Goal: Entertainment & Leisure: Consume media (video, audio)

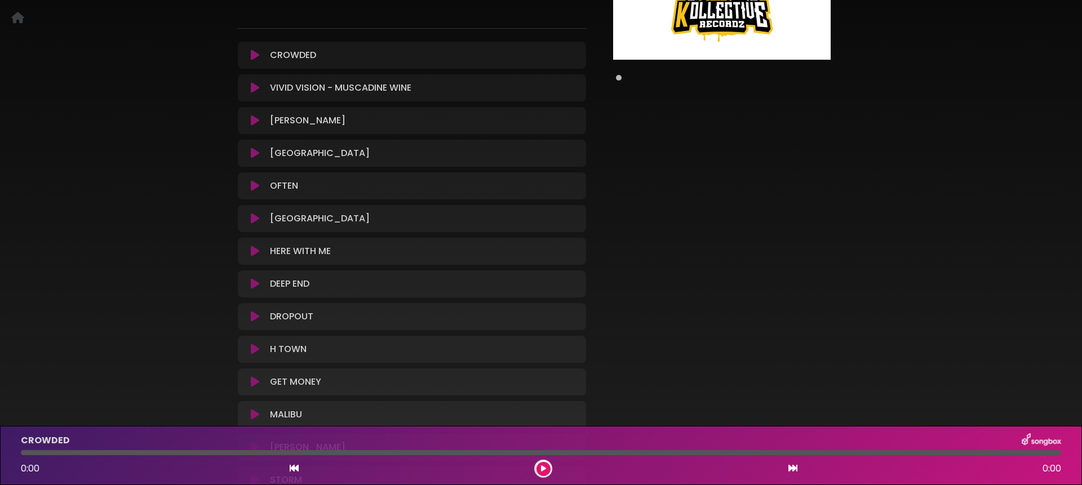
scroll to position [391, 0]
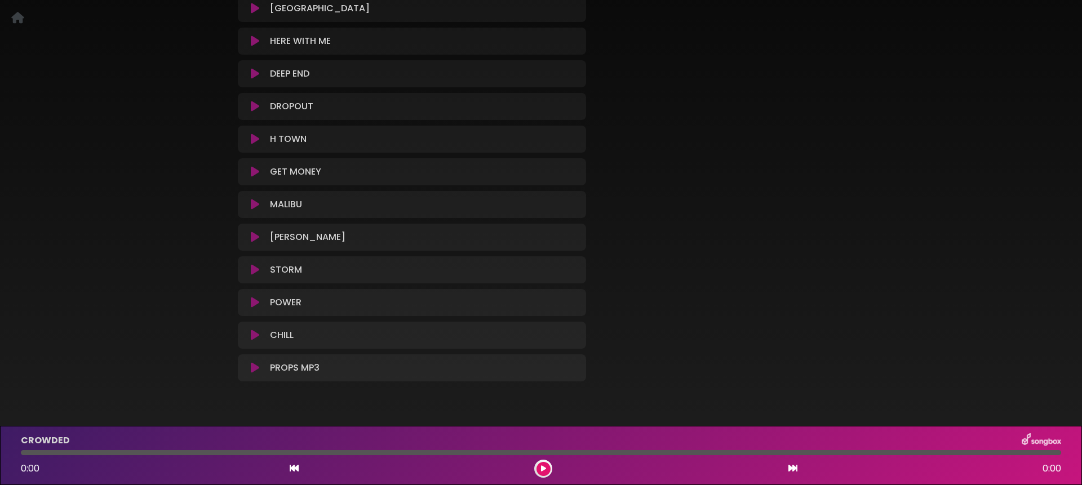
click at [256, 362] on icon at bounding box center [255, 367] width 8 height 11
click at [253, 362] on icon at bounding box center [255, 367] width 8 height 11
drag, startPoint x: 543, startPoint y: 470, endPoint x: 557, endPoint y: 460, distance: 17.0
click at [543, 470] on icon at bounding box center [543, 469] width 5 height 7
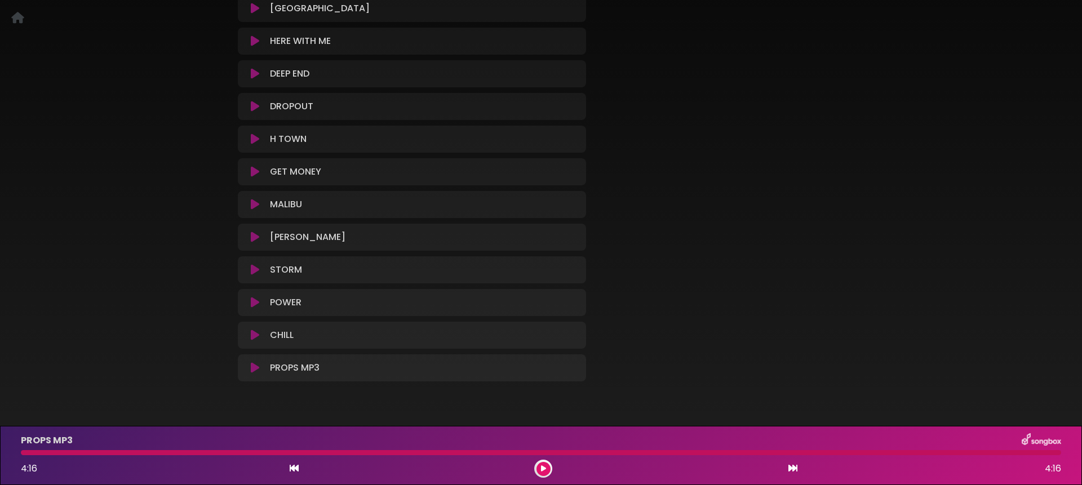
click at [255, 362] on icon at bounding box center [255, 367] width 8 height 11
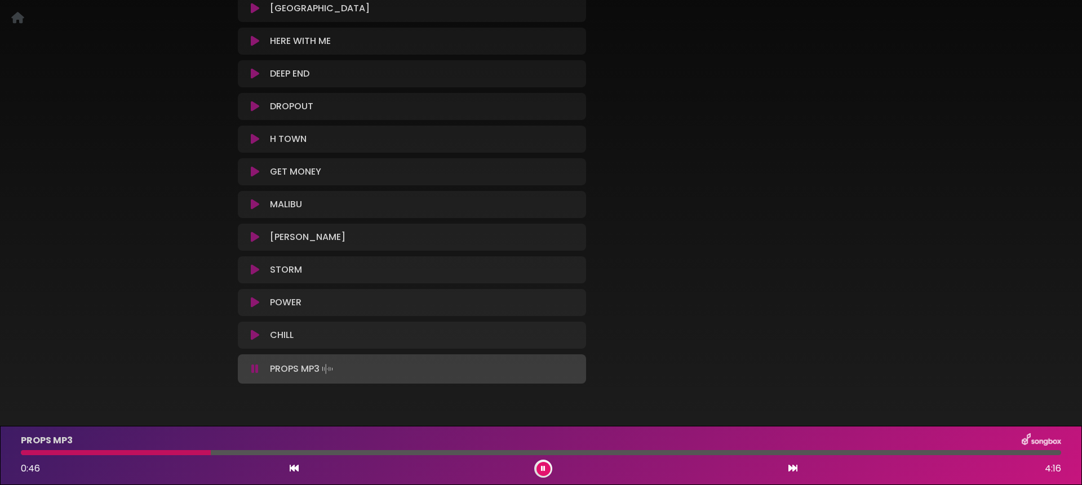
click at [256, 364] on icon at bounding box center [254, 369] width 7 height 11
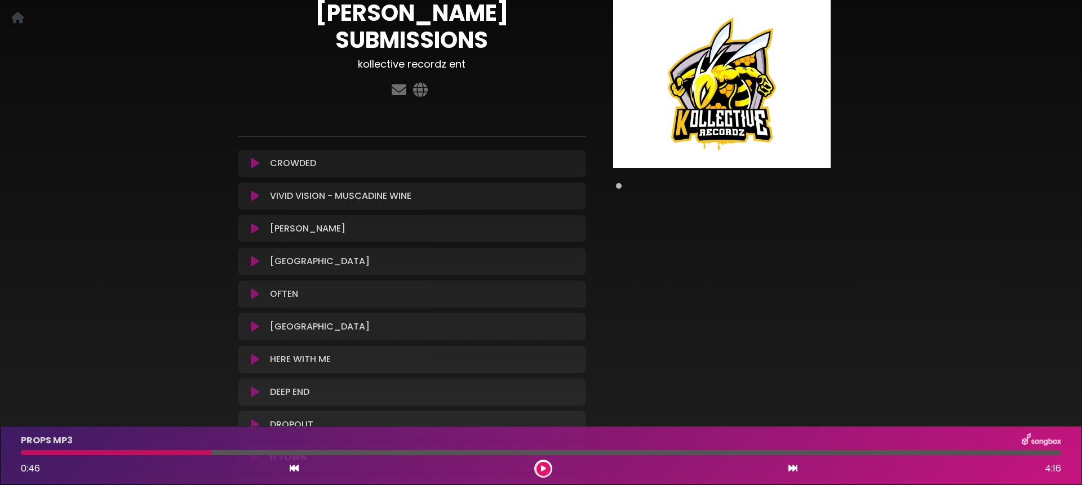
scroll to position [0, 0]
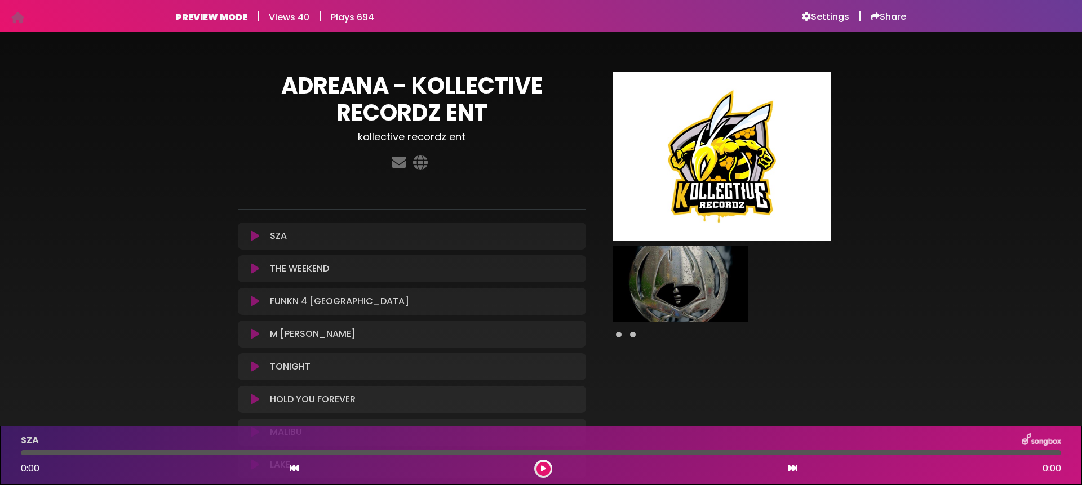
click at [257, 336] on icon at bounding box center [255, 334] width 8 height 11
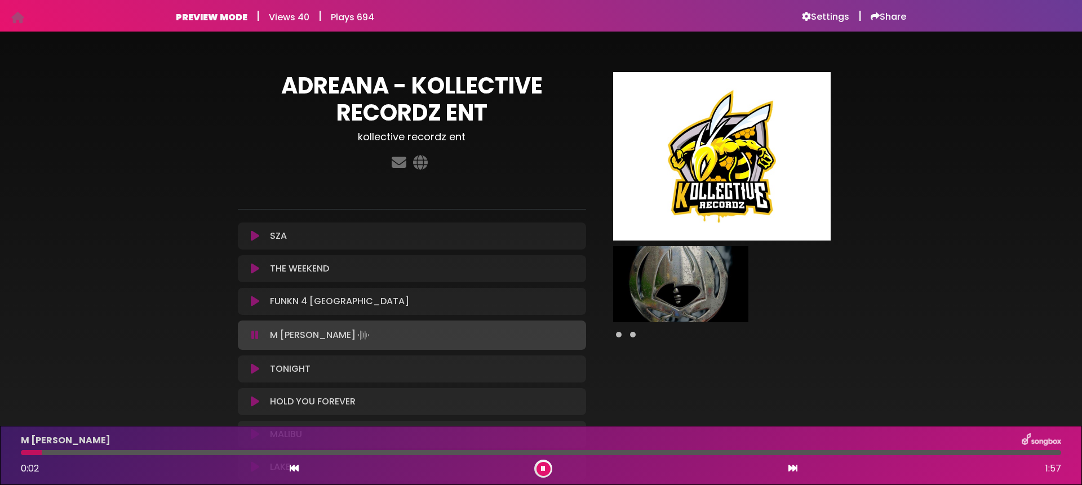
scroll to position [10, 0]
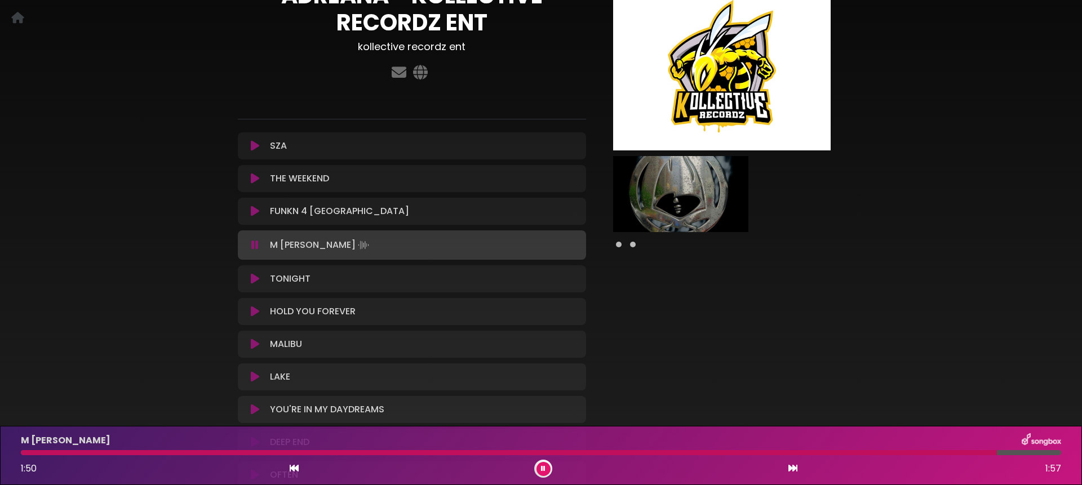
click at [255, 278] on icon at bounding box center [255, 278] width 8 height 11
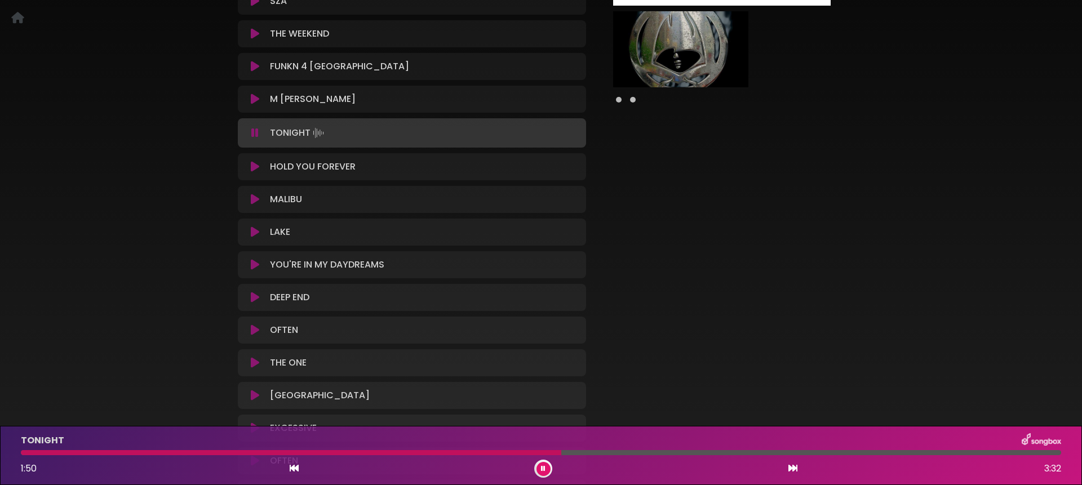
scroll to position [240, 0]
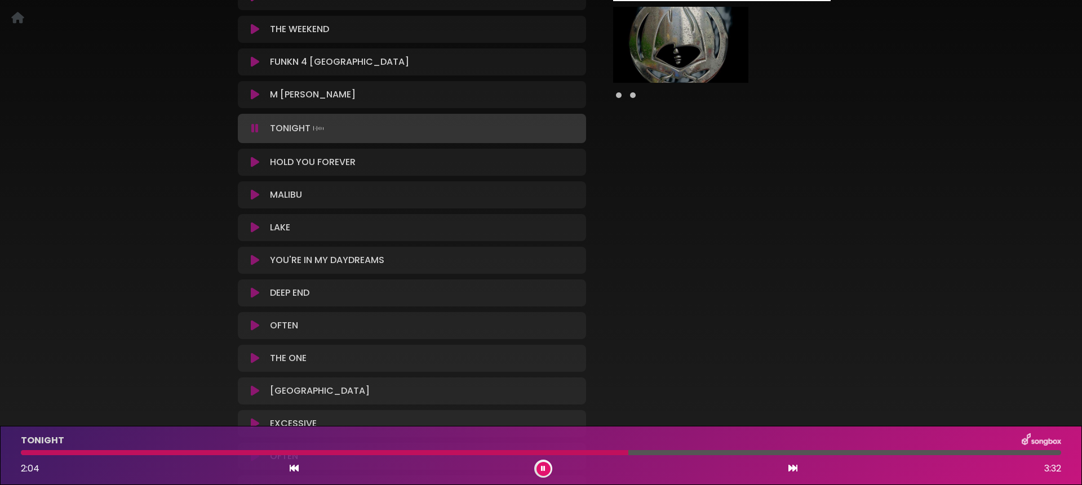
click at [256, 226] on icon at bounding box center [255, 227] width 8 height 11
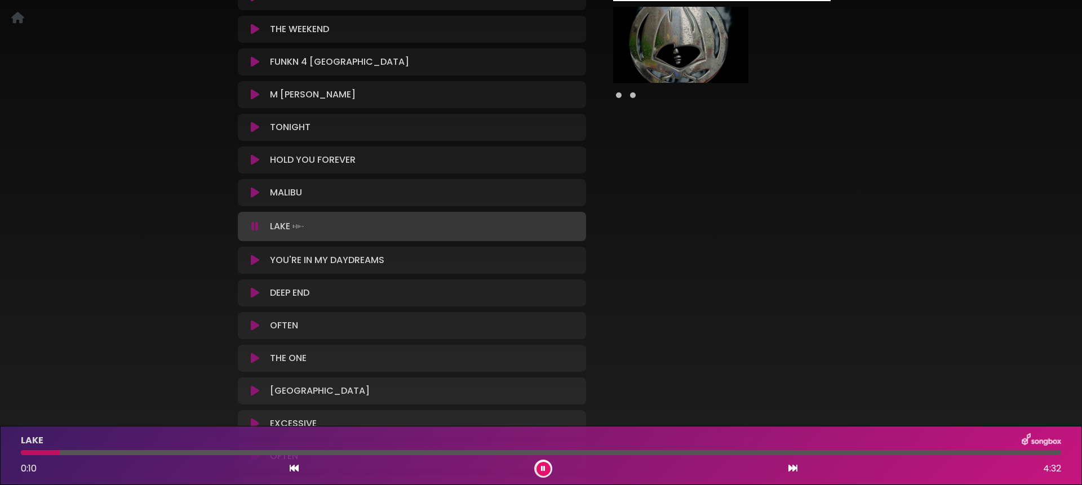
click at [253, 261] on icon at bounding box center [255, 260] width 8 height 11
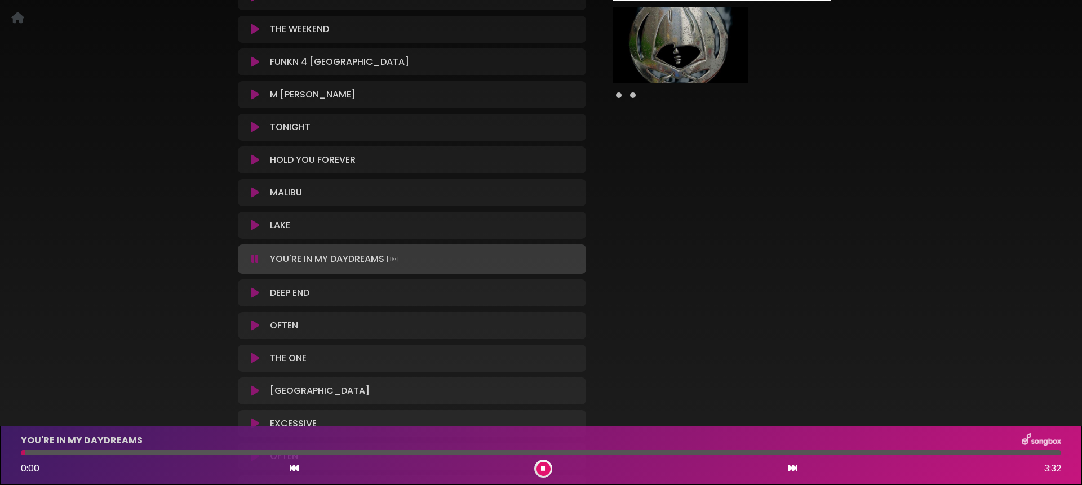
click at [251, 289] on icon at bounding box center [255, 292] width 8 height 11
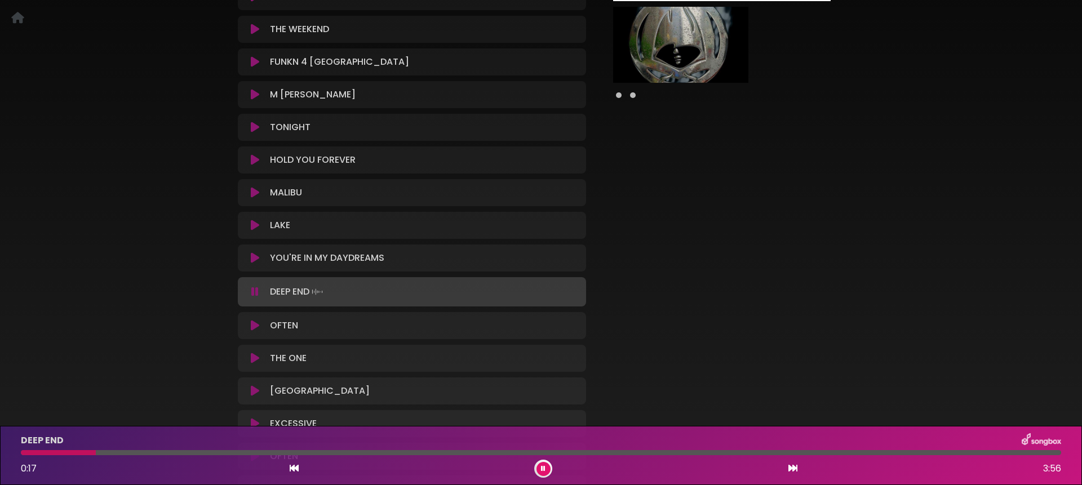
click at [253, 357] on icon at bounding box center [255, 358] width 8 height 11
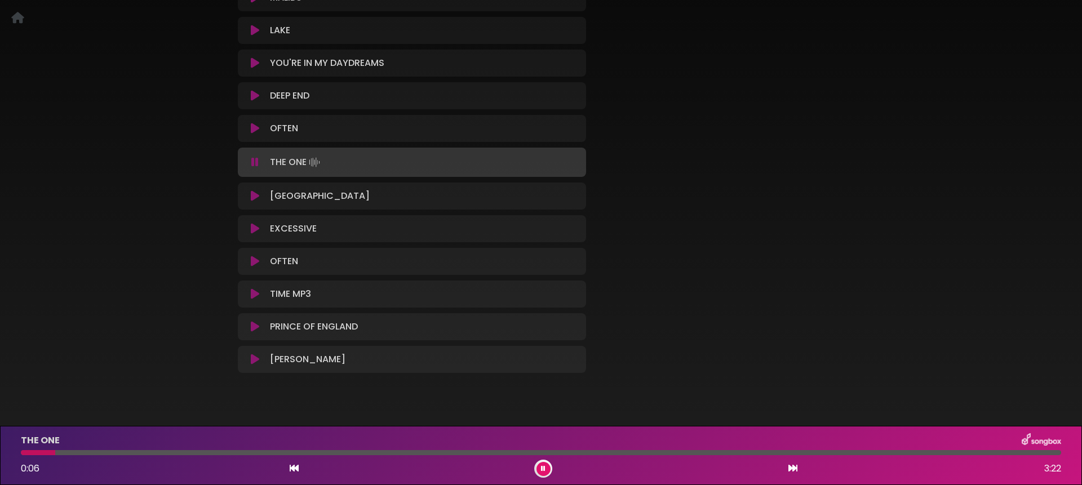
scroll to position [453, 0]
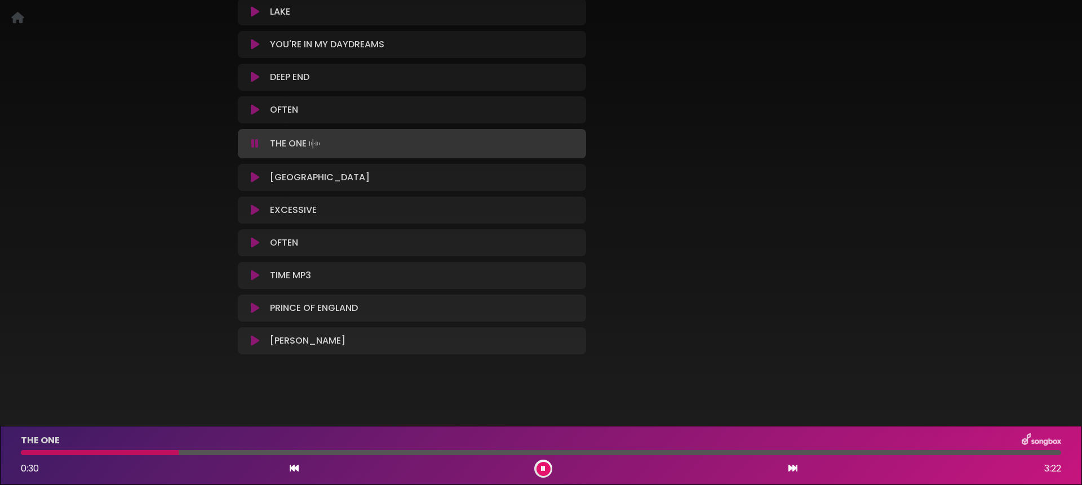
click at [251, 273] on icon at bounding box center [255, 275] width 8 height 11
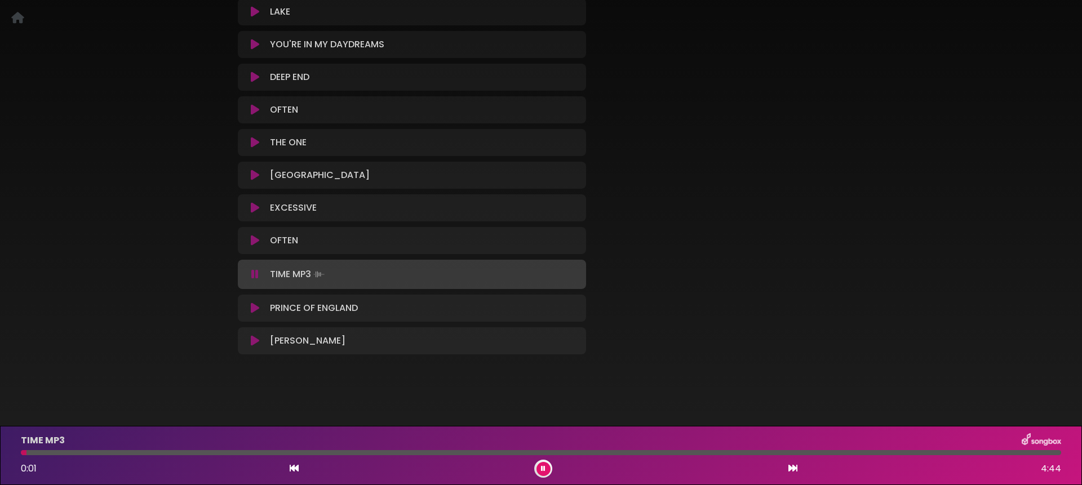
scroll to position [452, 0]
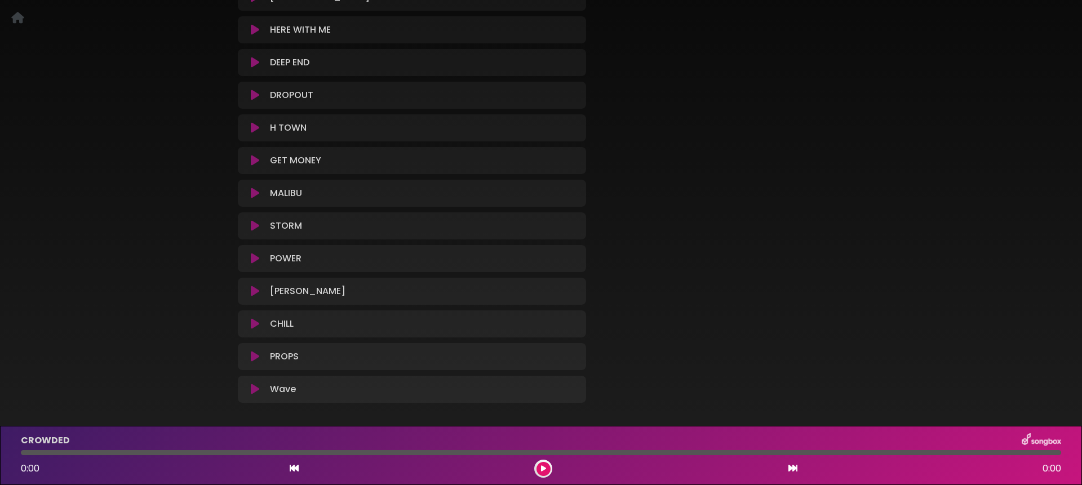
scroll to position [424, 0]
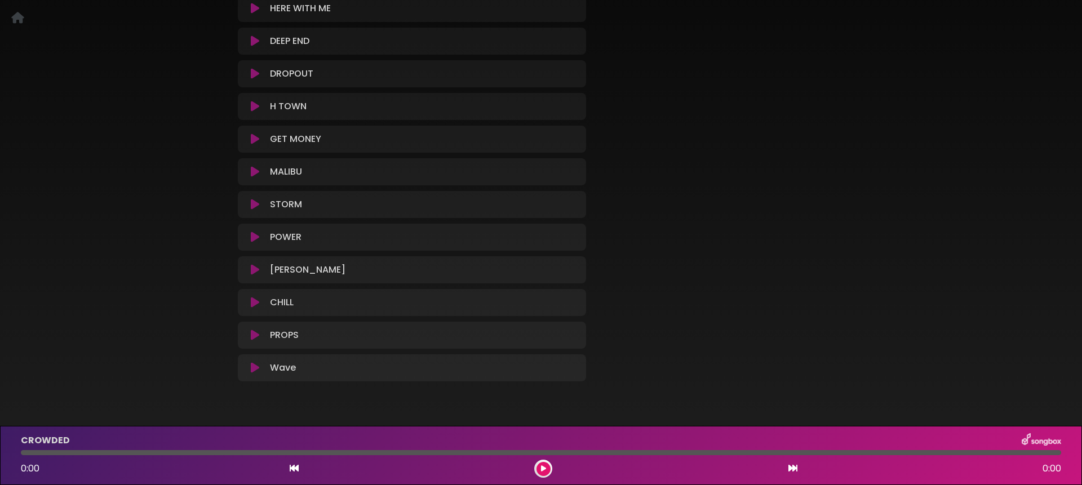
click at [253, 330] on icon at bounding box center [255, 335] width 8 height 11
click at [257, 330] on icon at bounding box center [255, 335] width 8 height 11
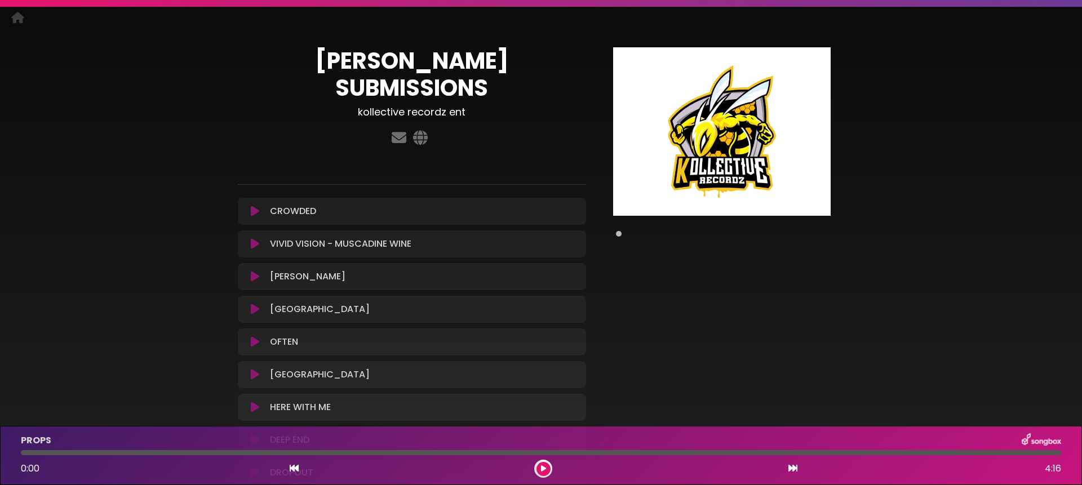
scroll to position [0, 0]
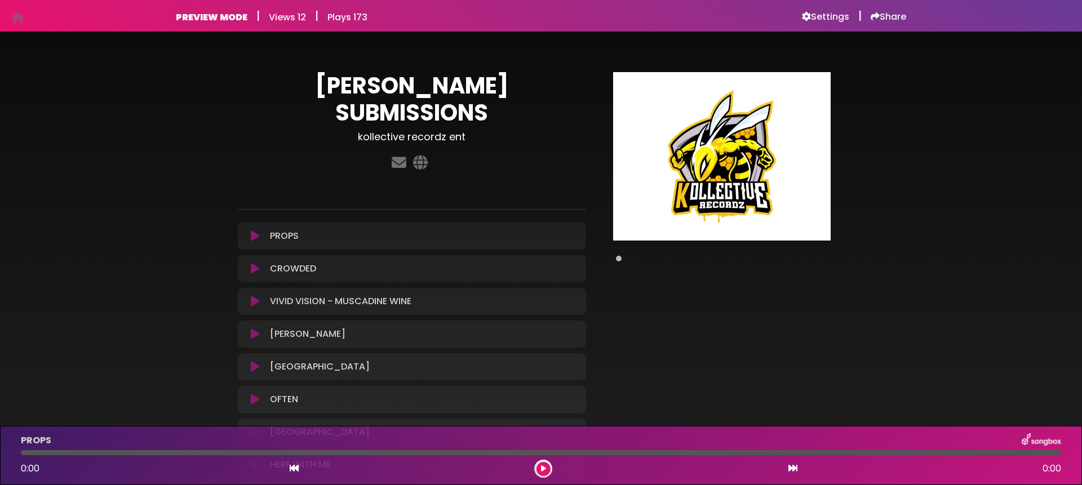
click at [255, 231] on icon at bounding box center [255, 236] width 8 height 11
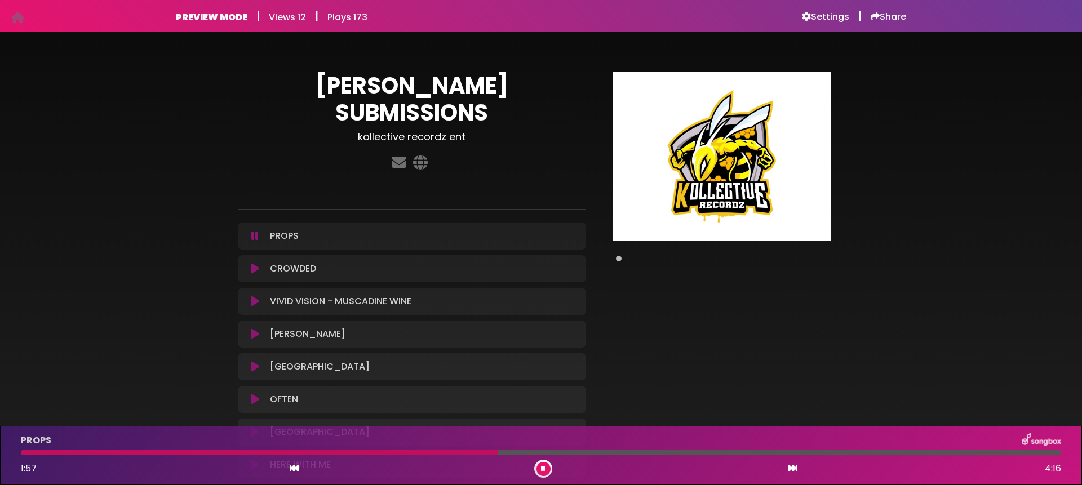
click at [497, 453] on div at bounding box center [541, 452] width 1040 height 5
click at [714, 453] on div at bounding box center [541, 452] width 1040 height 5
click at [254, 231] on icon at bounding box center [254, 236] width 7 height 11
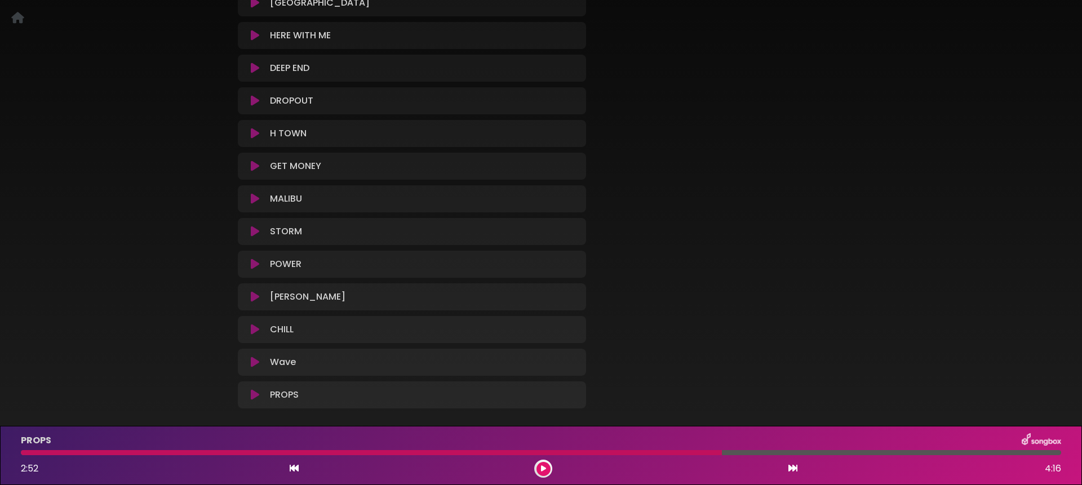
scroll to position [447, 0]
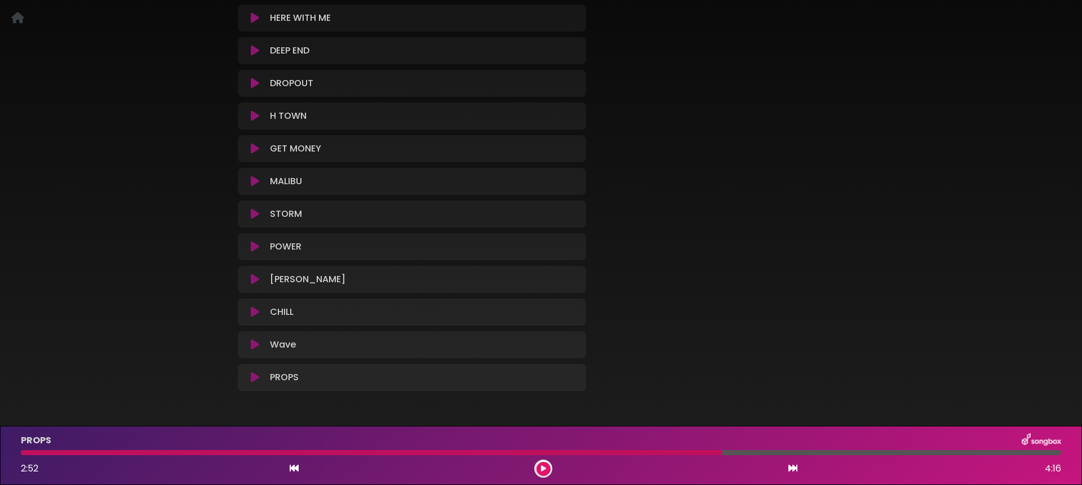
click at [254, 372] on icon at bounding box center [255, 377] width 8 height 11
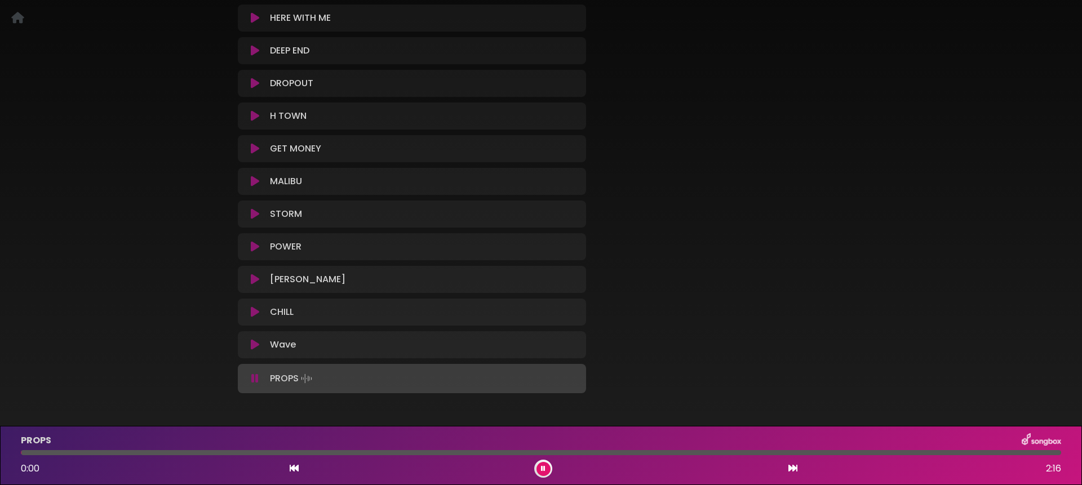
click at [255, 373] on icon at bounding box center [254, 378] width 7 height 11
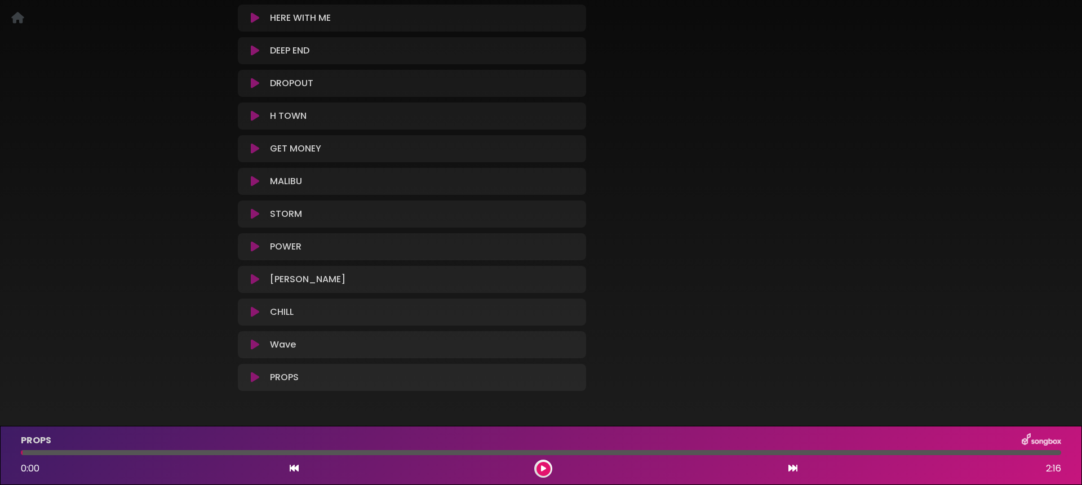
click at [255, 372] on icon at bounding box center [255, 377] width 8 height 11
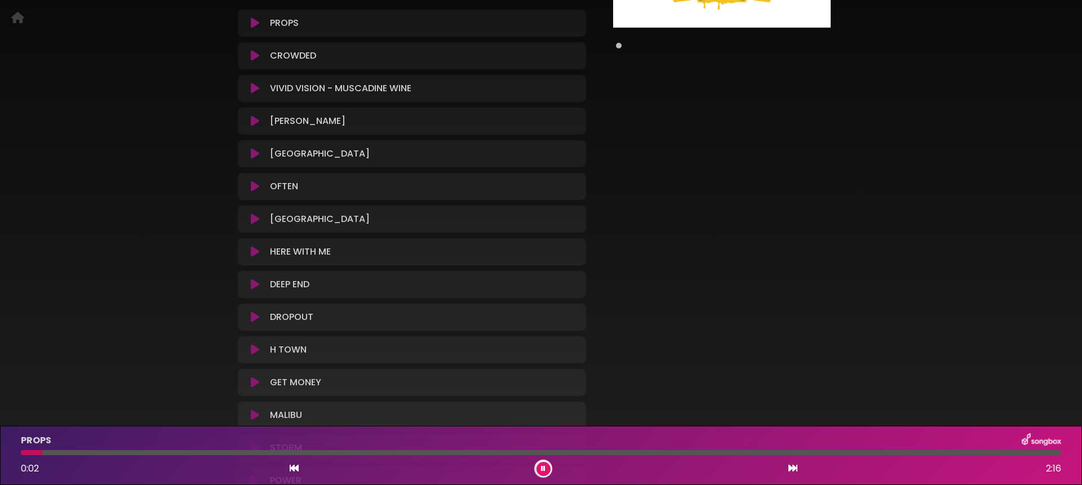
scroll to position [0, 0]
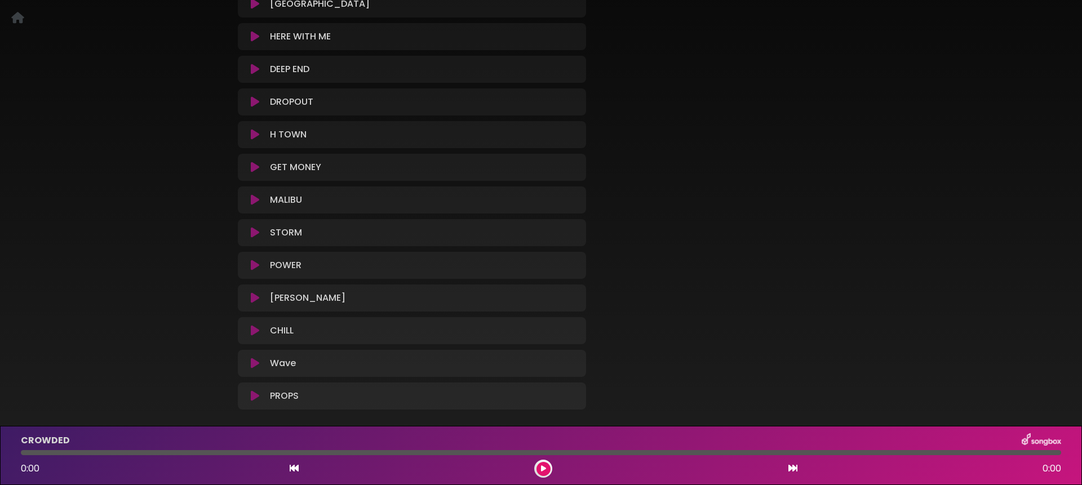
scroll to position [424, 0]
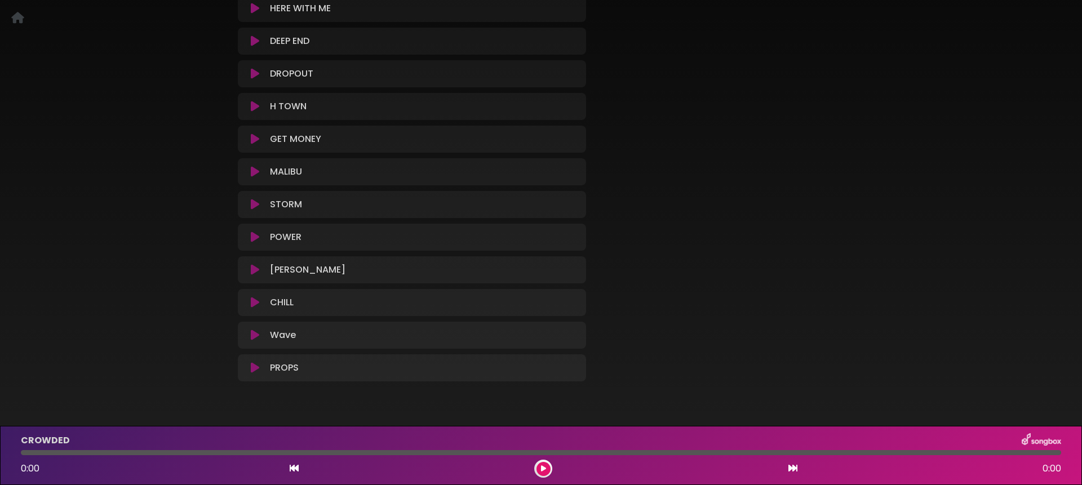
click at [253, 362] on icon at bounding box center [255, 367] width 8 height 11
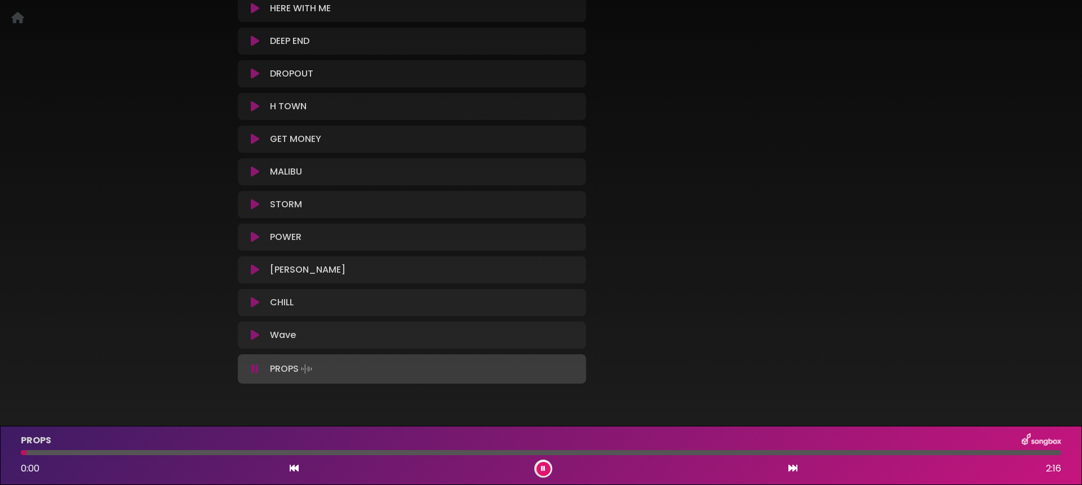
click at [253, 364] on icon at bounding box center [254, 369] width 7 height 11
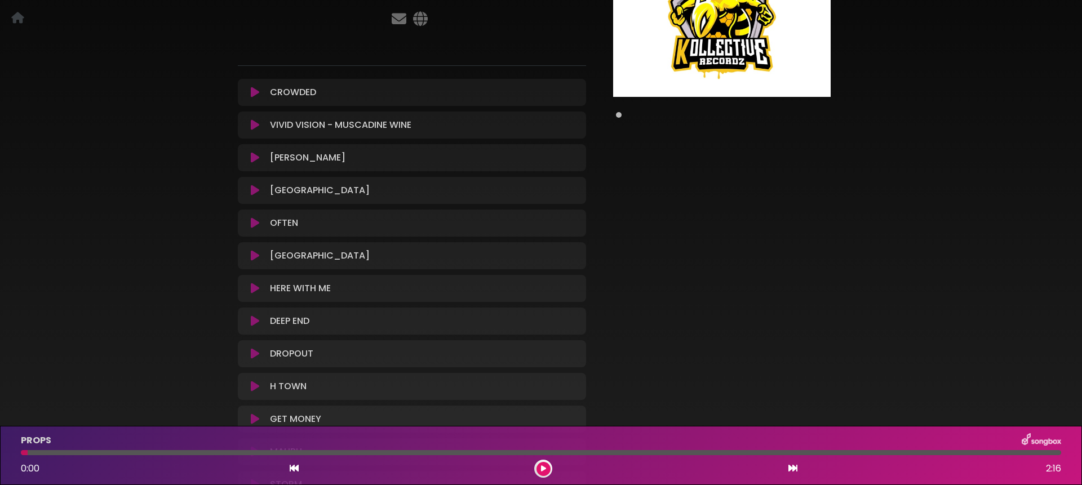
scroll to position [148, 0]
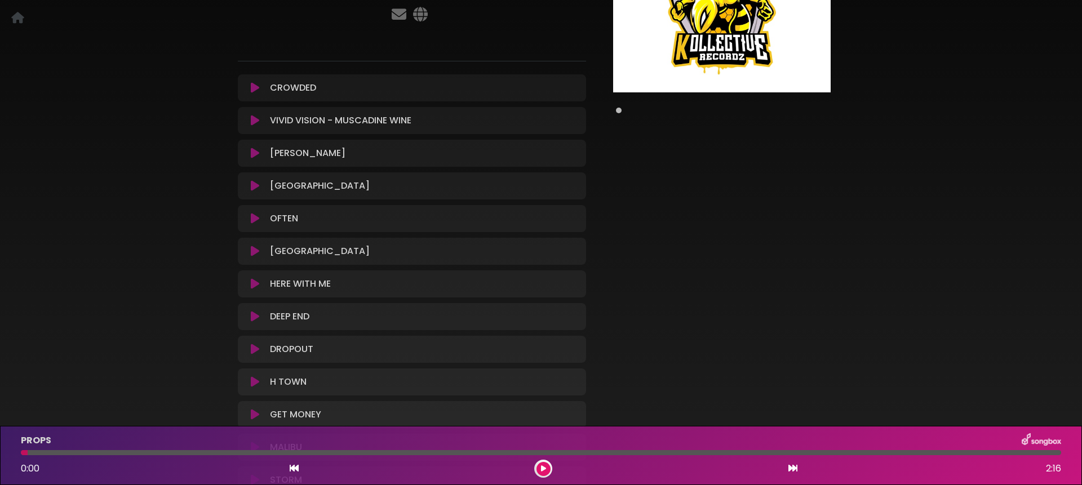
click at [259, 213] on button at bounding box center [255, 218] width 21 height 11
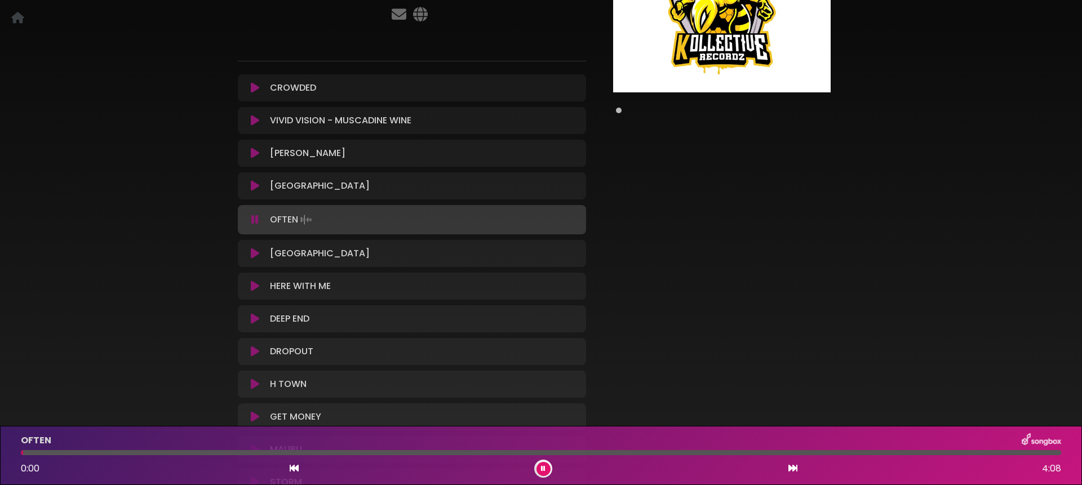
click at [259, 214] on button at bounding box center [255, 219] width 21 height 11
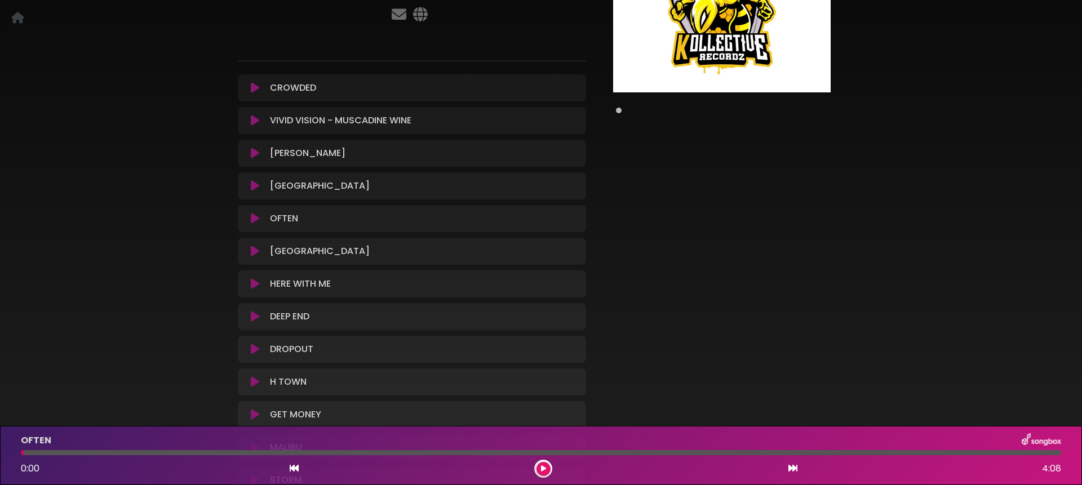
click at [255, 246] on icon at bounding box center [255, 251] width 8 height 11
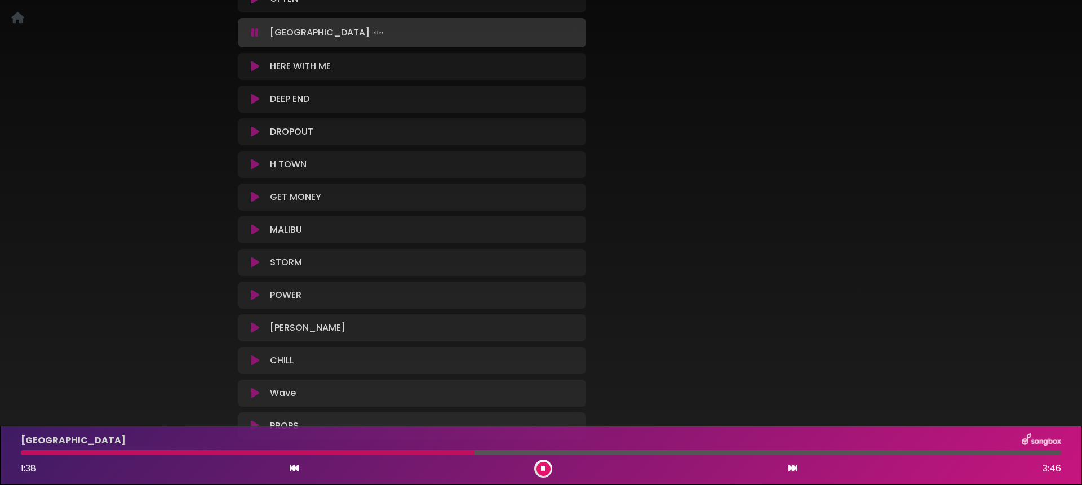
scroll to position [367, 0]
click at [256, 421] on icon at bounding box center [255, 426] width 8 height 11
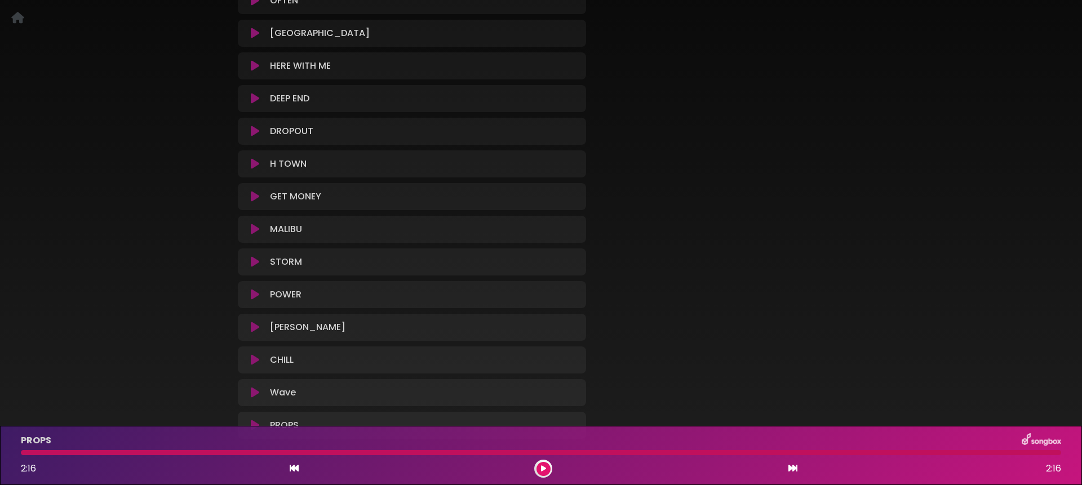
click at [258, 420] on icon at bounding box center [255, 425] width 8 height 11
